Goal: Information Seeking & Learning: Learn about a topic

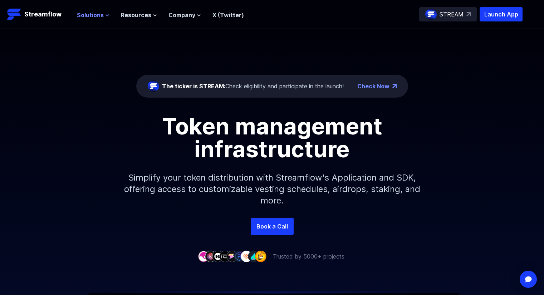
click at [95, 16] on span "Solutions" at bounding box center [90, 15] width 27 height 9
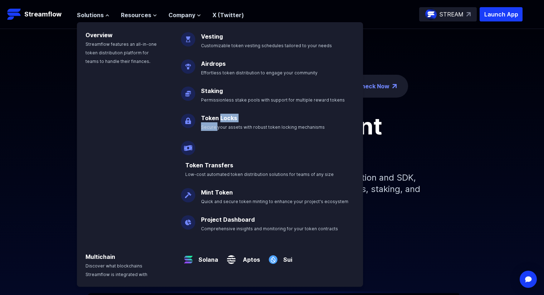
drag, startPoint x: 214, startPoint y: 127, endPoint x: 220, endPoint y: 114, distance: 14.0
click at [220, 114] on p "Token Locks Secure your assets with robust token locking mechanisms" at bounding box center [268, 119] width 142 height 23
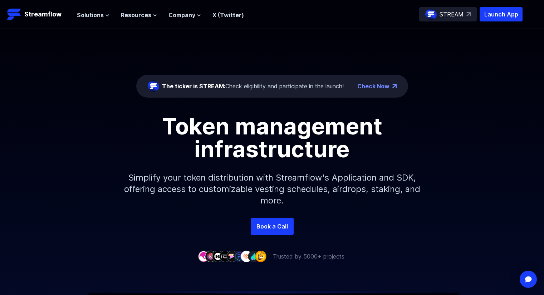
click at [220, 115] on h1 "Token management infrastructure" at bounding box center [272, 138] width 322 height 46
click at [140, 11] on span "Resources" at bounding box center [136, 15] width 30 height 9
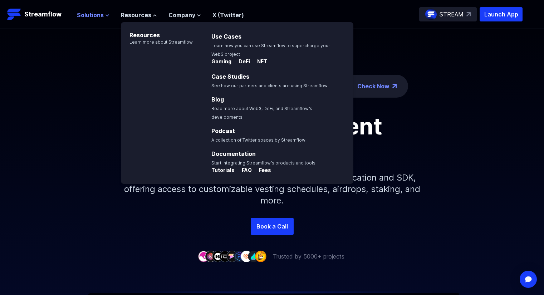
click at [87, 16] on span "Solutions" at bounding box center [90, 15] width 27 height 9
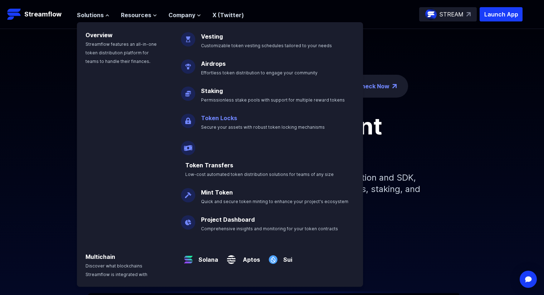
click at [217, 116] on link "Token Locks" at bounding box center [219, 118] width 36 height 7
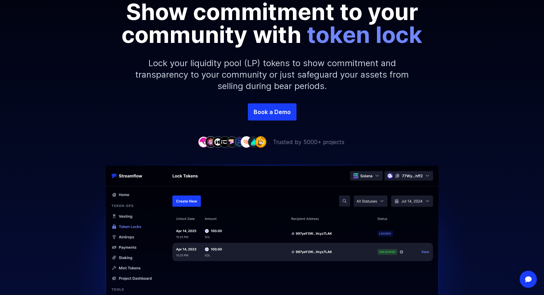
scroll to position [71, 0]
